Goal: Task Accomplishment & Management: Manage account settings

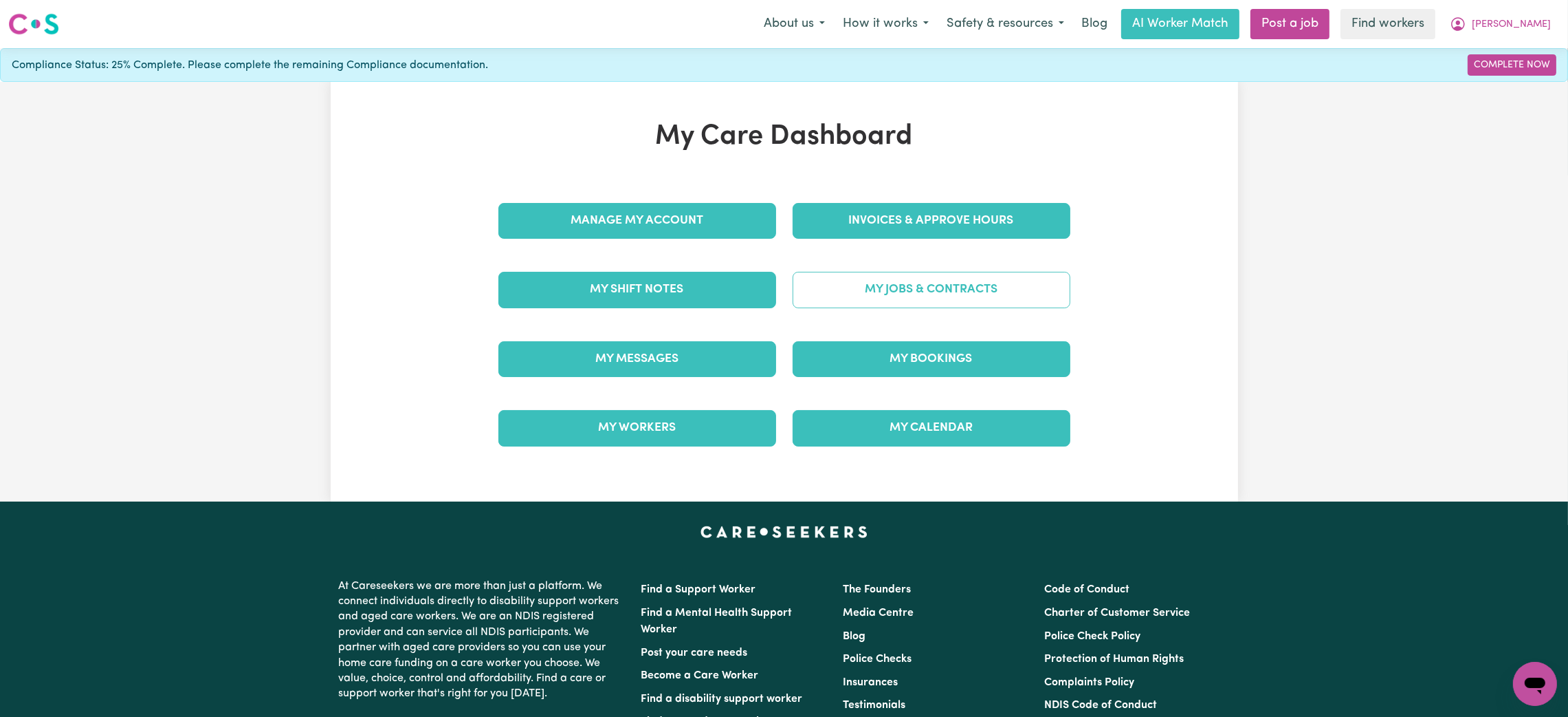
click at [917, 292] on link "My Jobs & Contracts" at bounding box center [931, 289] width 278 height 35
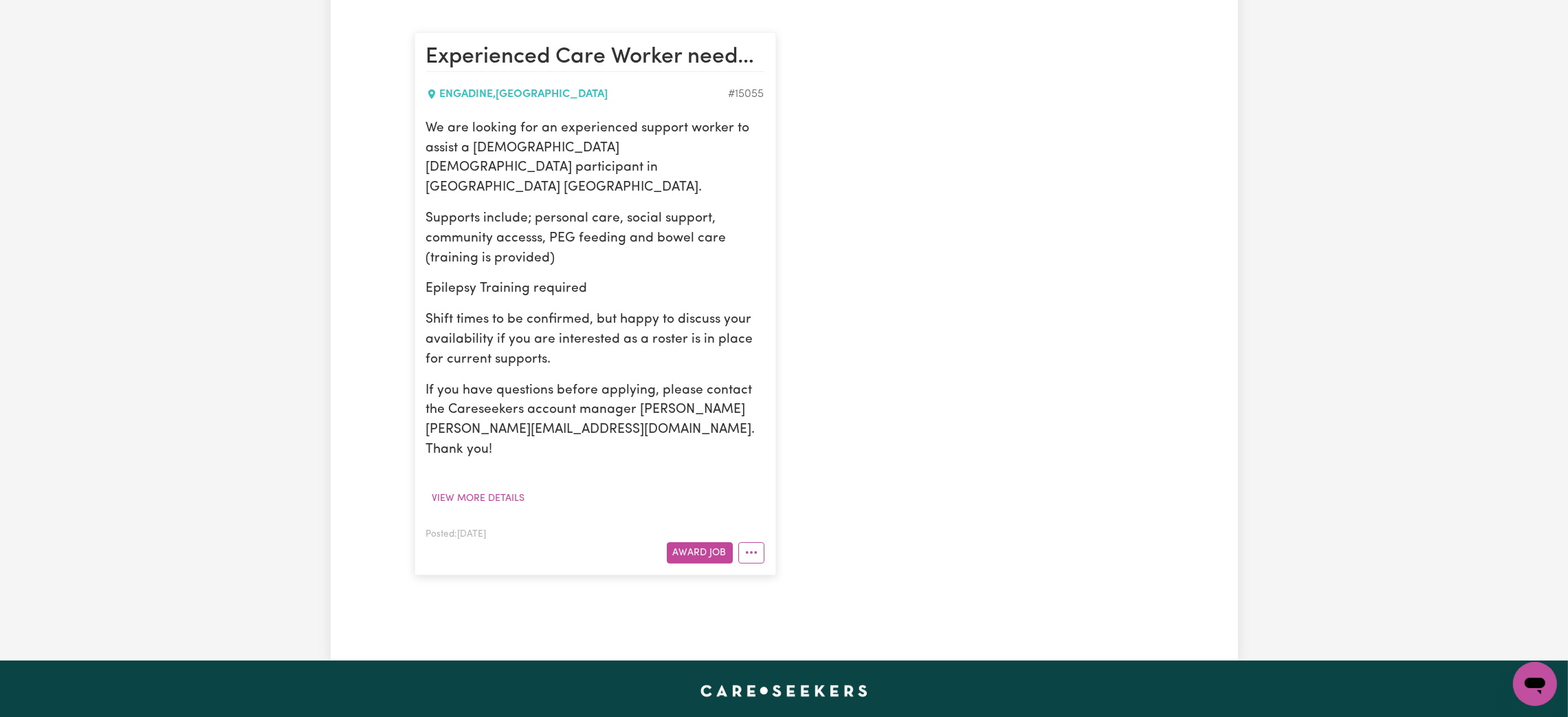
scroll to position [323, 0]
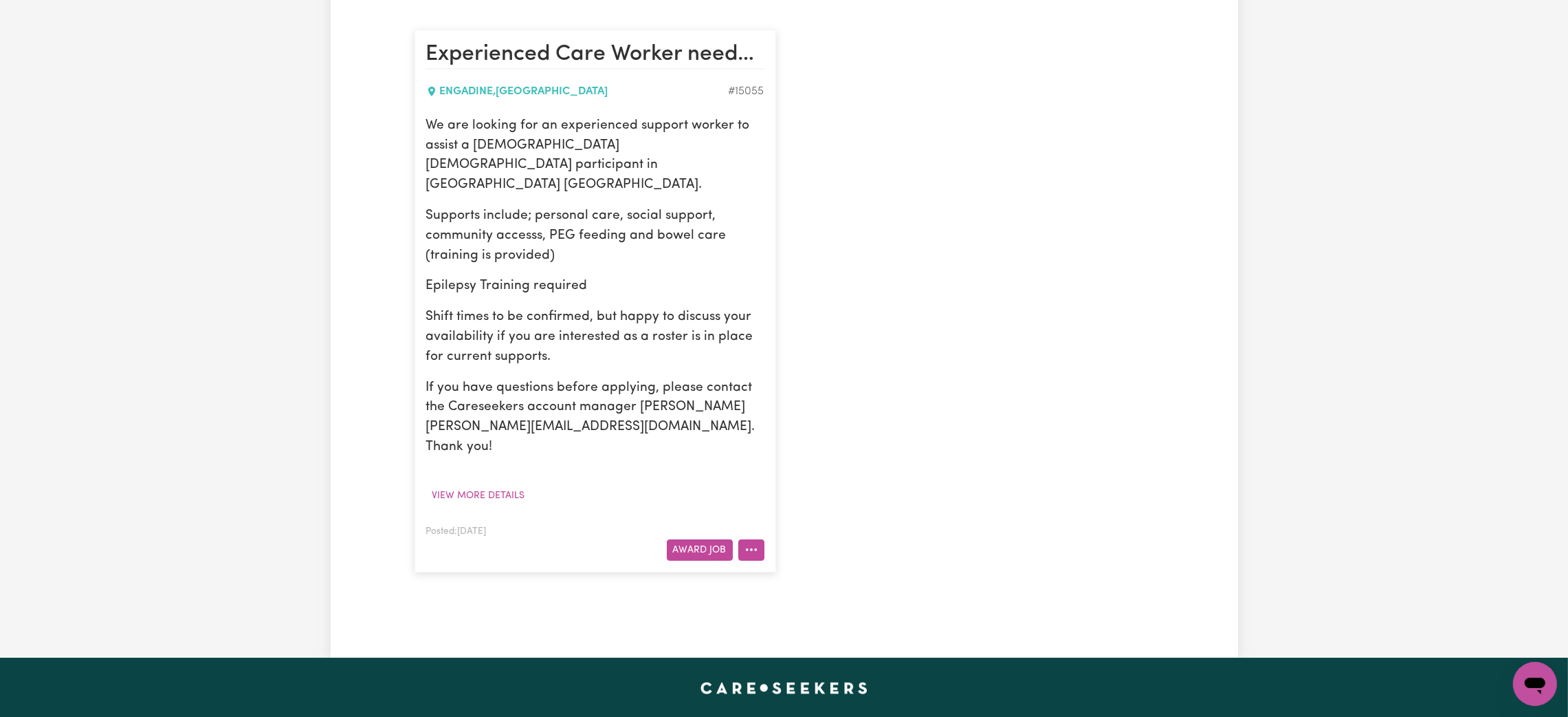
click at [751, 543] on icon "More options" at bounding box center [751, 549] width 14 height 14
click at [783, 568] on link "Hide Job" at bounding box center [794, 582] width 109 height 27
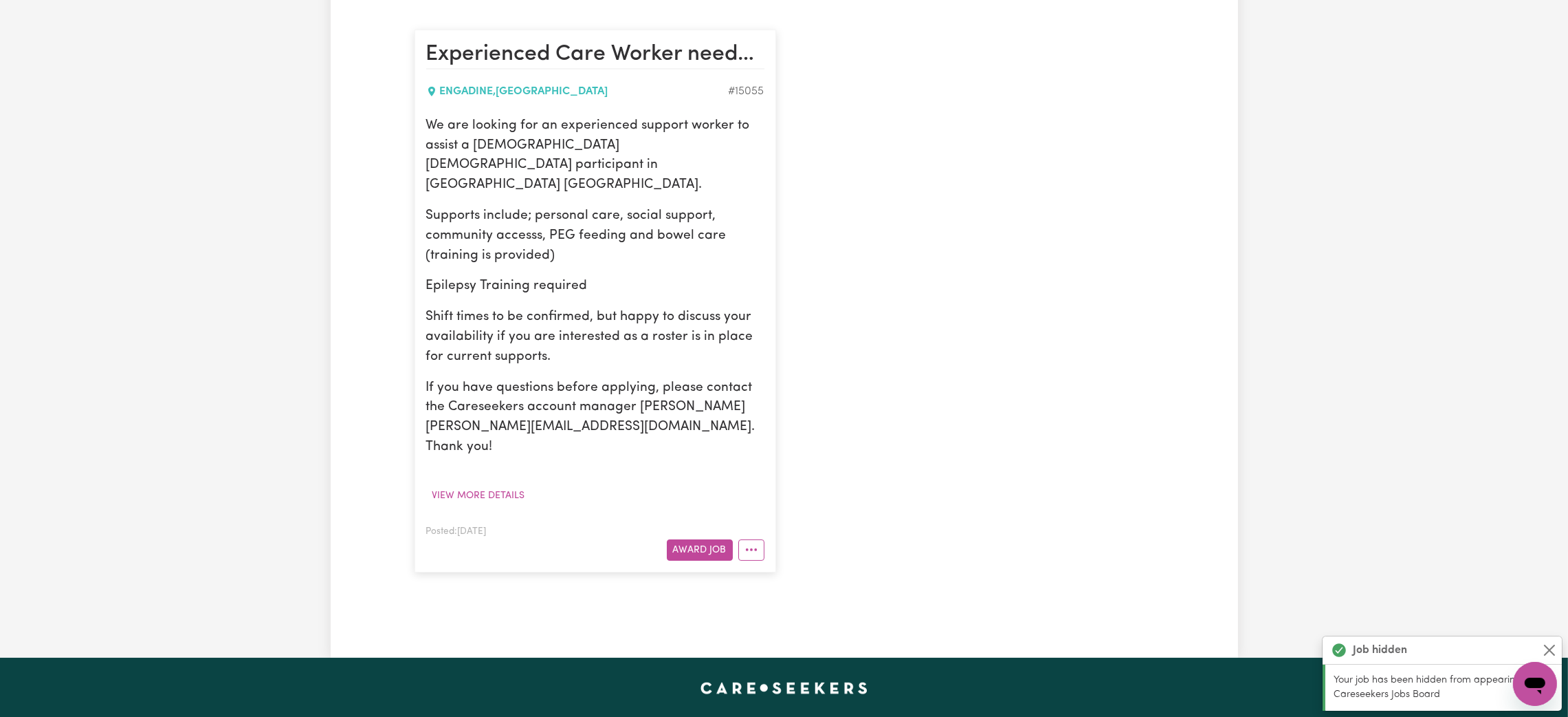
scroll to position [0, 0]
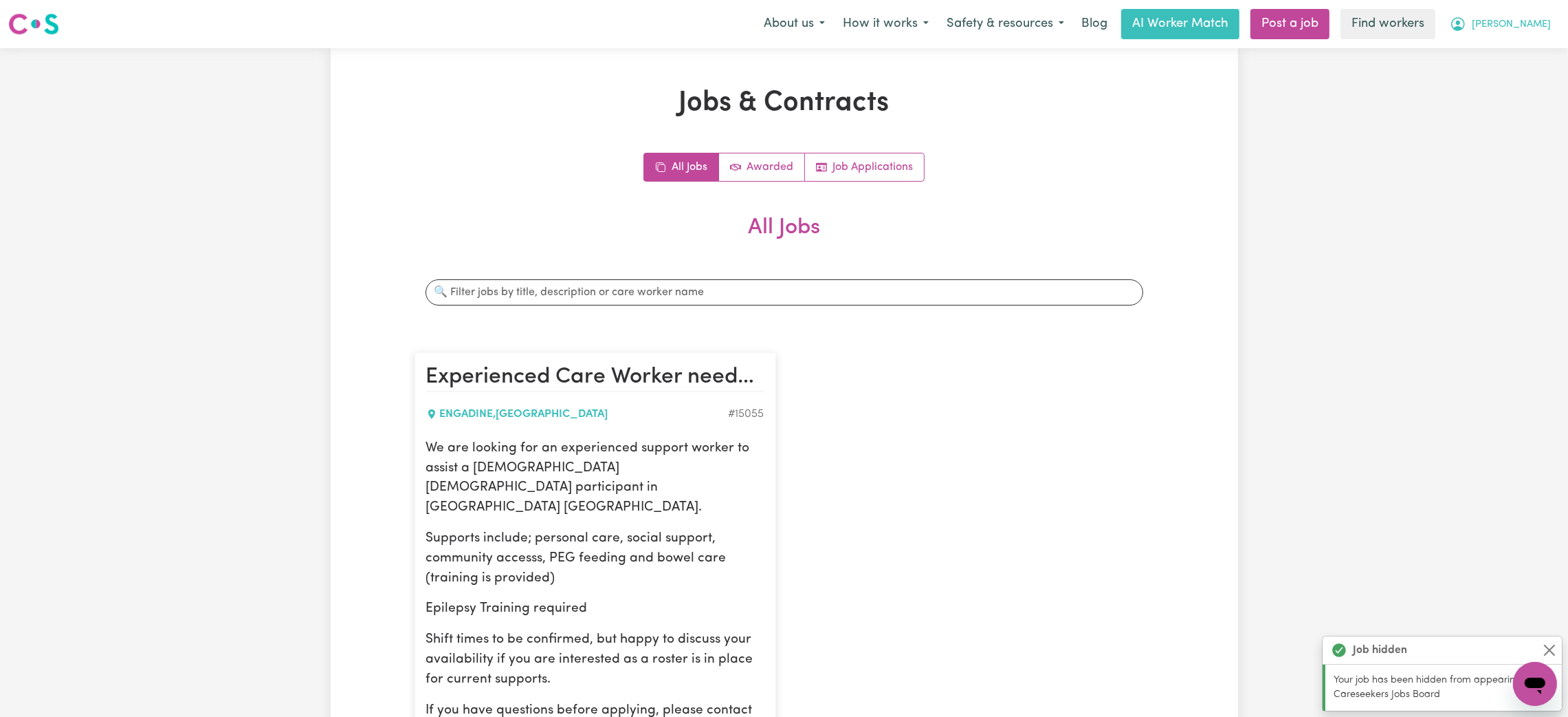
click at [1467, 27] on icon "My Account" at bounding box center [1458, 24] width 16 height 16
click at [1482, 85] on link "Logout" at bounding box center [1505, 79] width 109 height 26
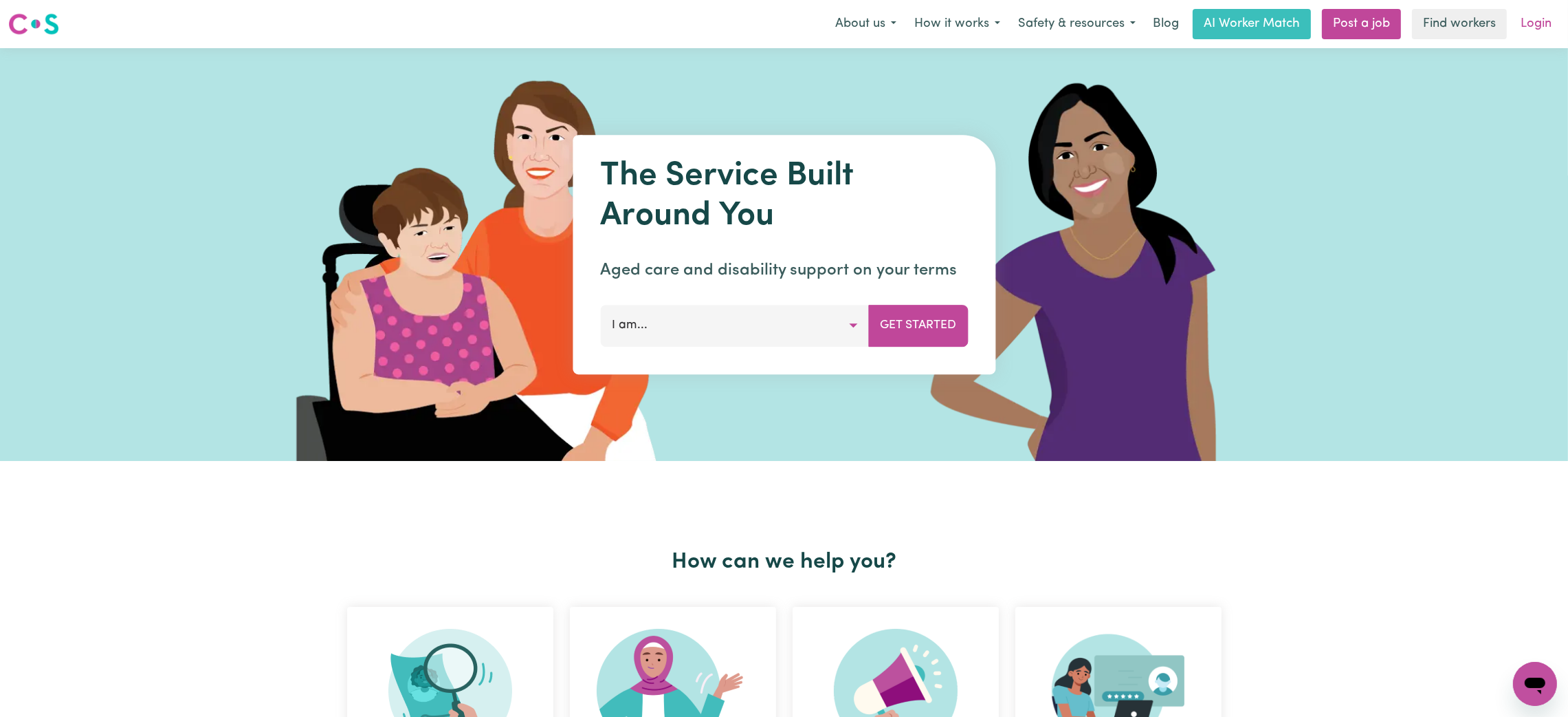
click at [1527, 19] on link "Login" at bounding box center [1536, 24] width 47 height 30
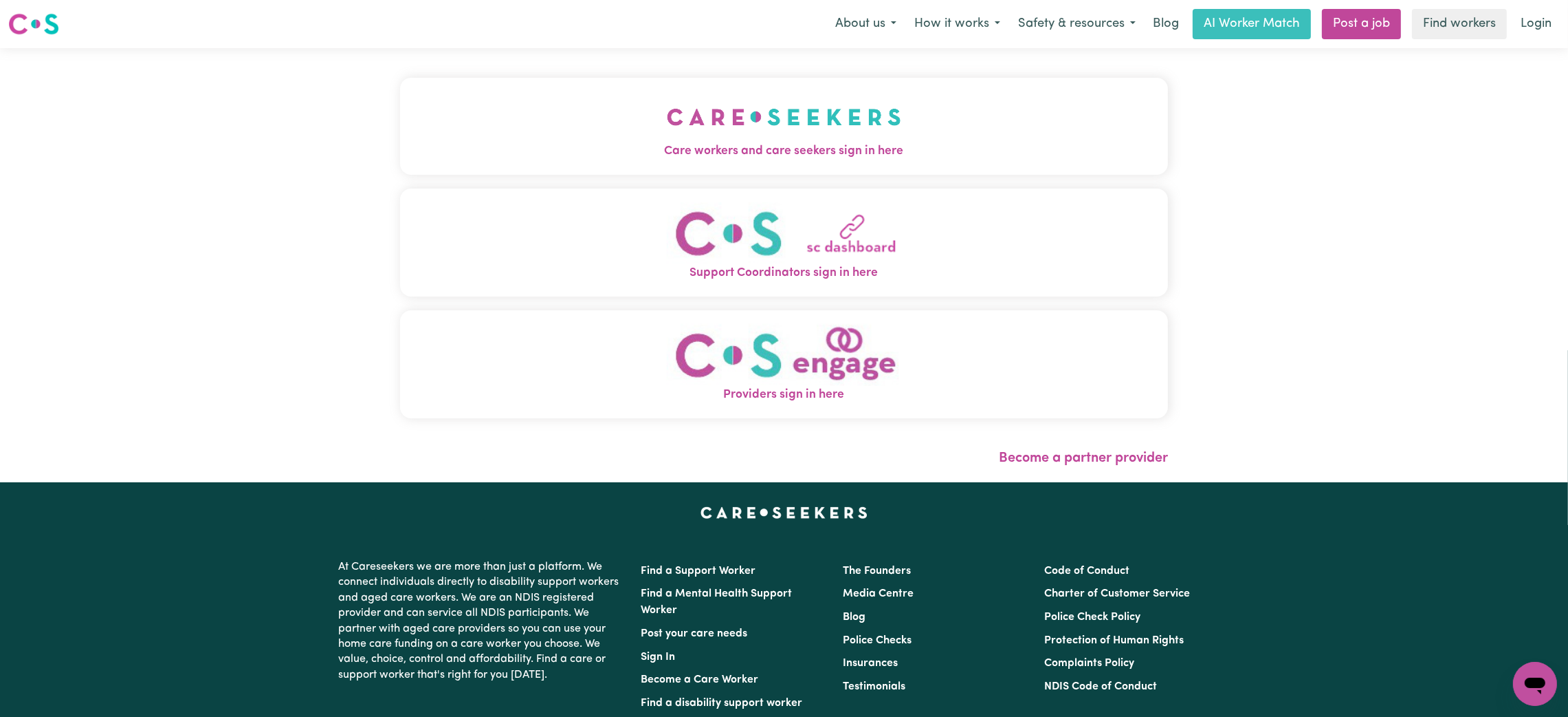
click at [581, 107] on button "Care workers and care seekers sign in here" at bounding box center [784, 126] width 768 height 96
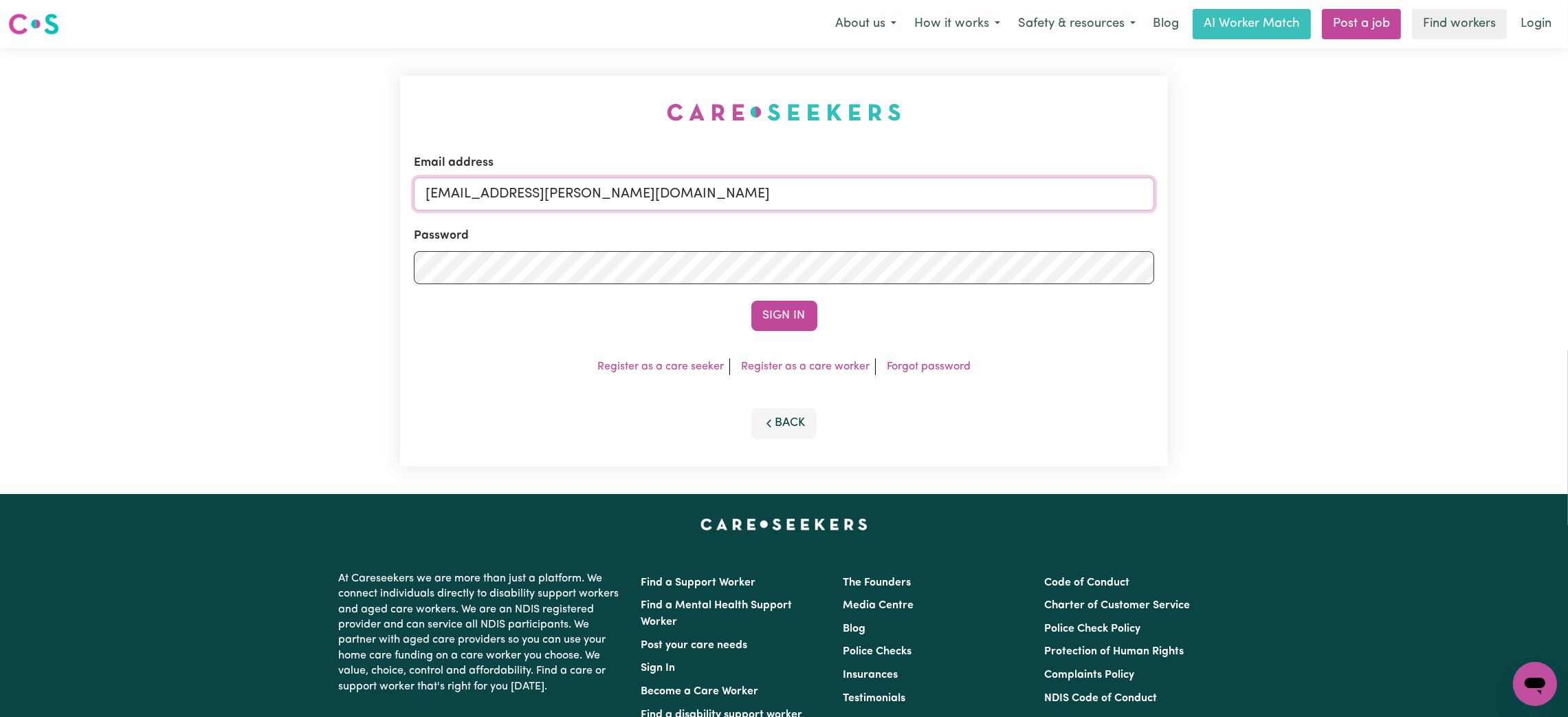
drag, startPoint x: 498, startPoint y: 200, endPoint x: 1022, endPoint y: 316, distance: 536.7
click at [1022, 316] on form "Email address [EMAIL_ADDRESS][PERSON_NAME][DOMAIN_NAME] Password Sign In" at bounding box center [784, 242] width 740 height 177
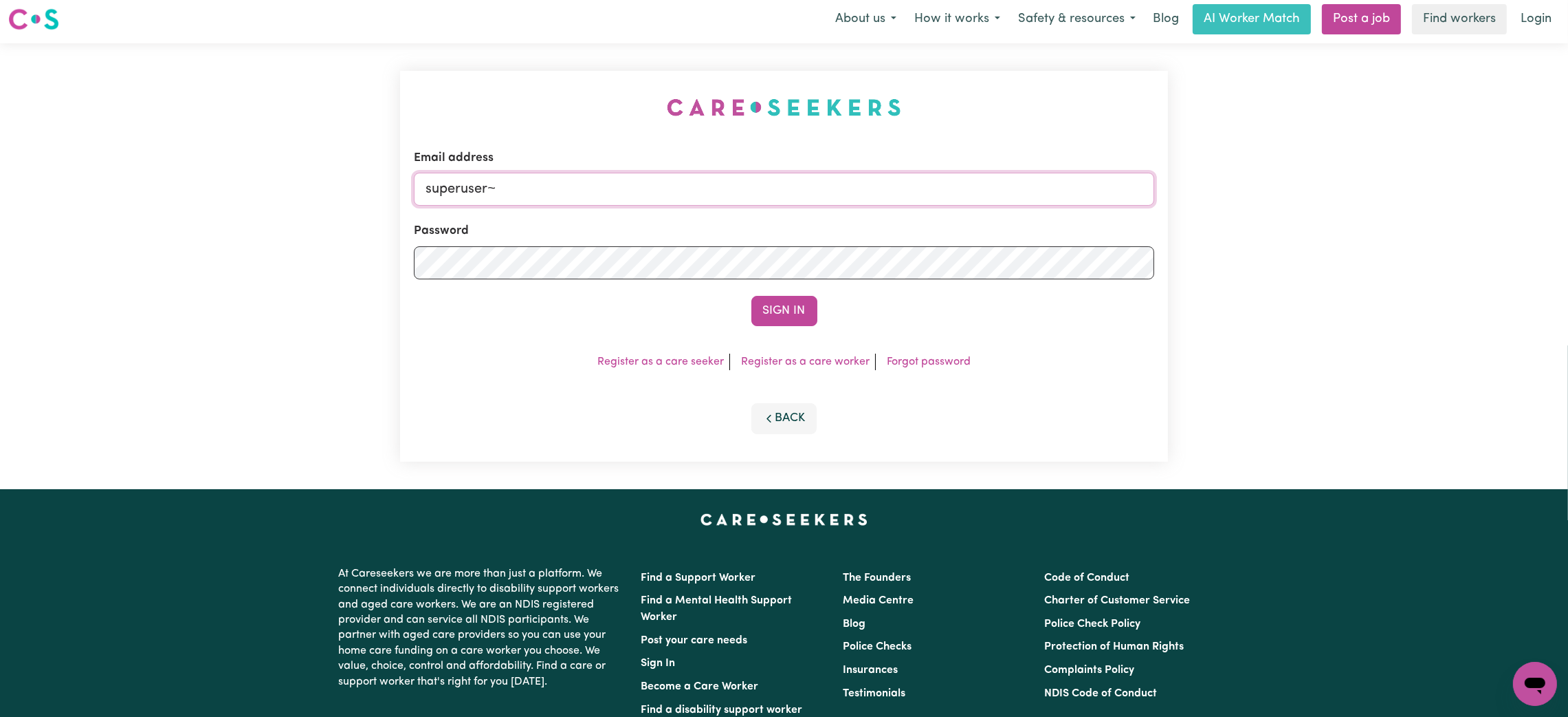
paste input "[EMAIL_ADDRESS][DOMAIN_NAME]"
type input "superuser~[EMAIL_ADDRESS][DOMAIN_NAME]"
click at [751, 296] on button "Sign In" at bounding box center [784, 310] width 66 height 30
